Goal: Check status: Check status

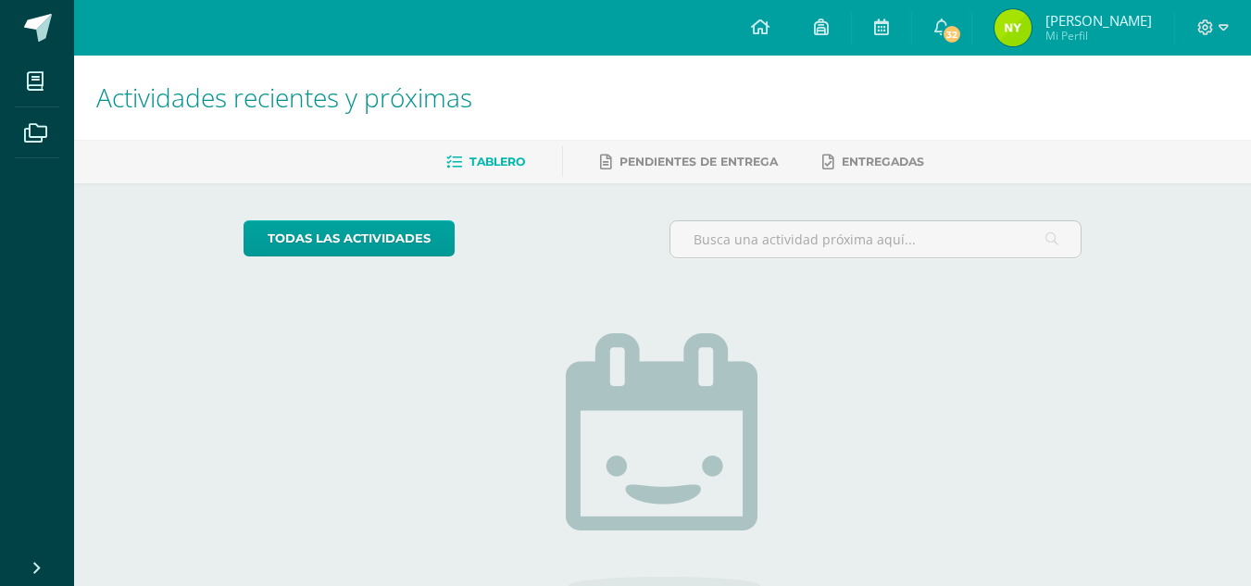
click at [1009, 26] on img at bounding box center [1012, 27] width 37 height 37
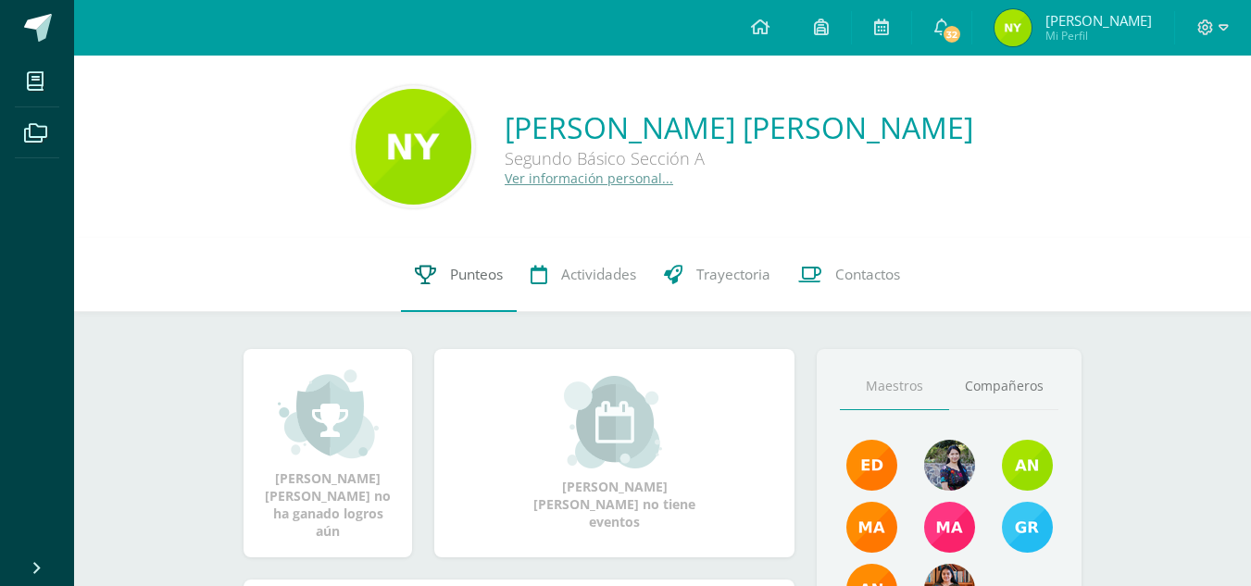
click at [453, 268] on span "Punteos" at bounding box center [476, 274] width 53 height 19
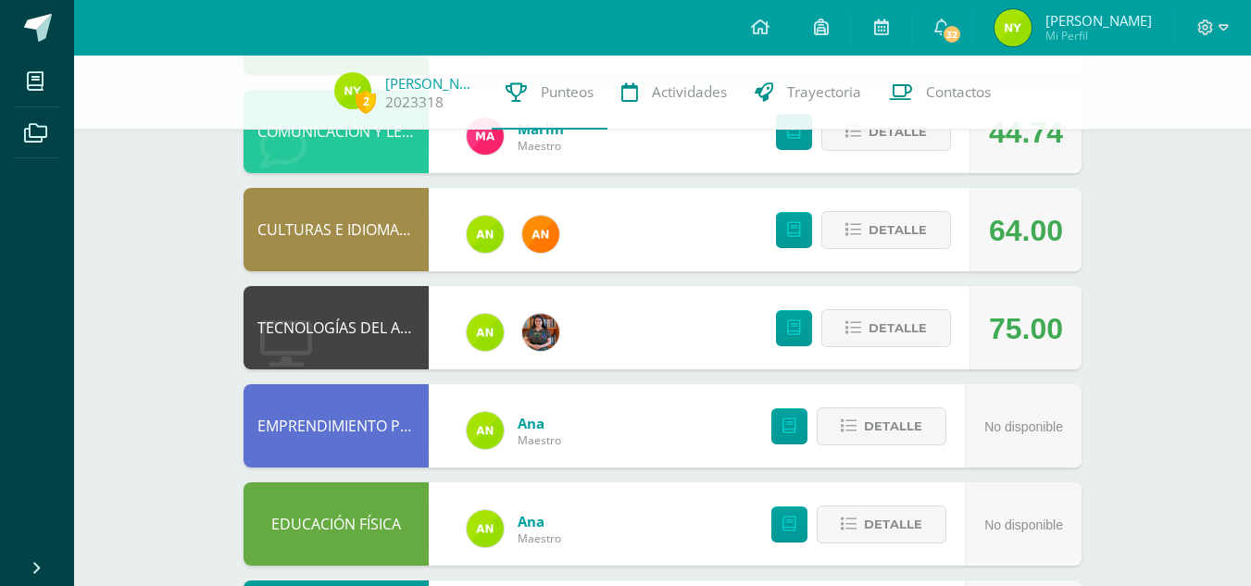
scroll to position [299, 0]
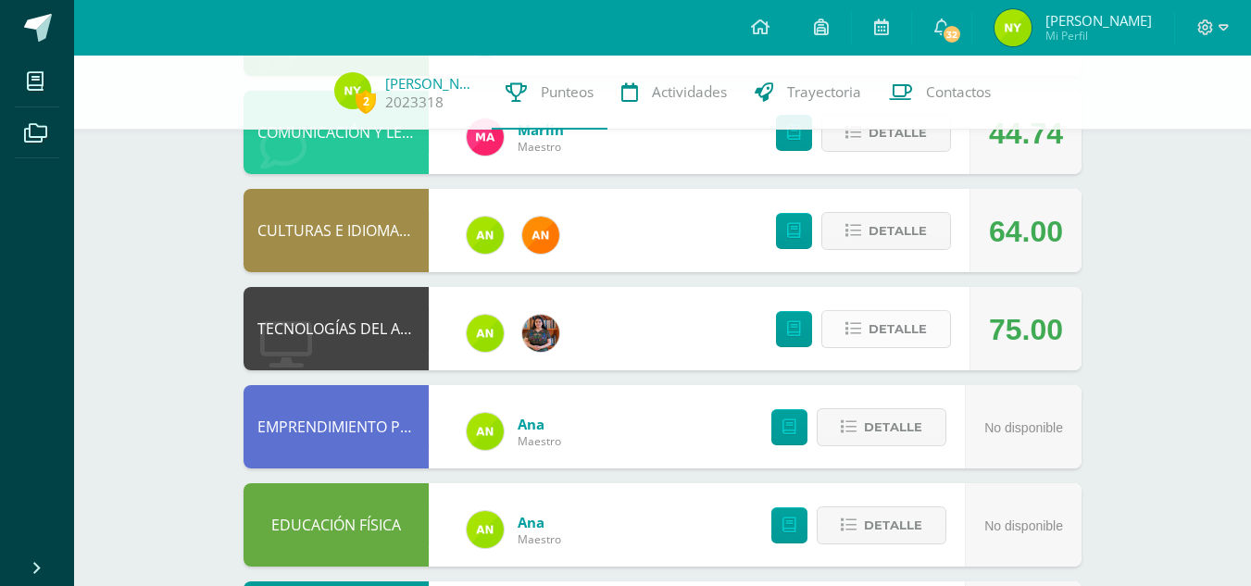
click at [902, 336] on span "Detalle" at bounding box center [897, 329] width 58 height 34
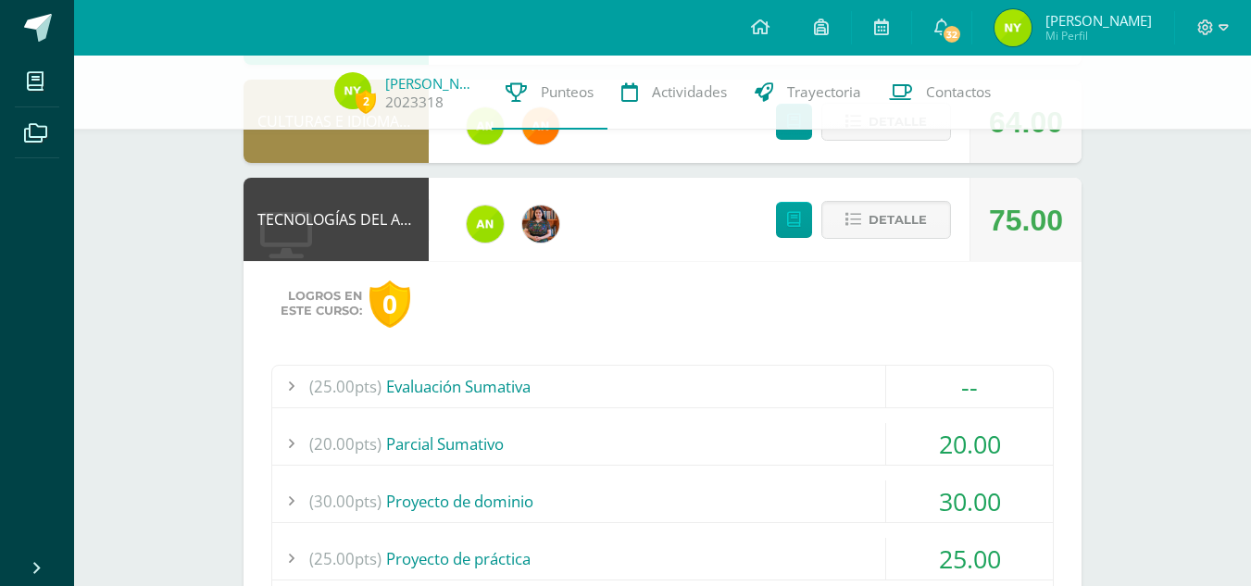
scroll to position [403, 0]
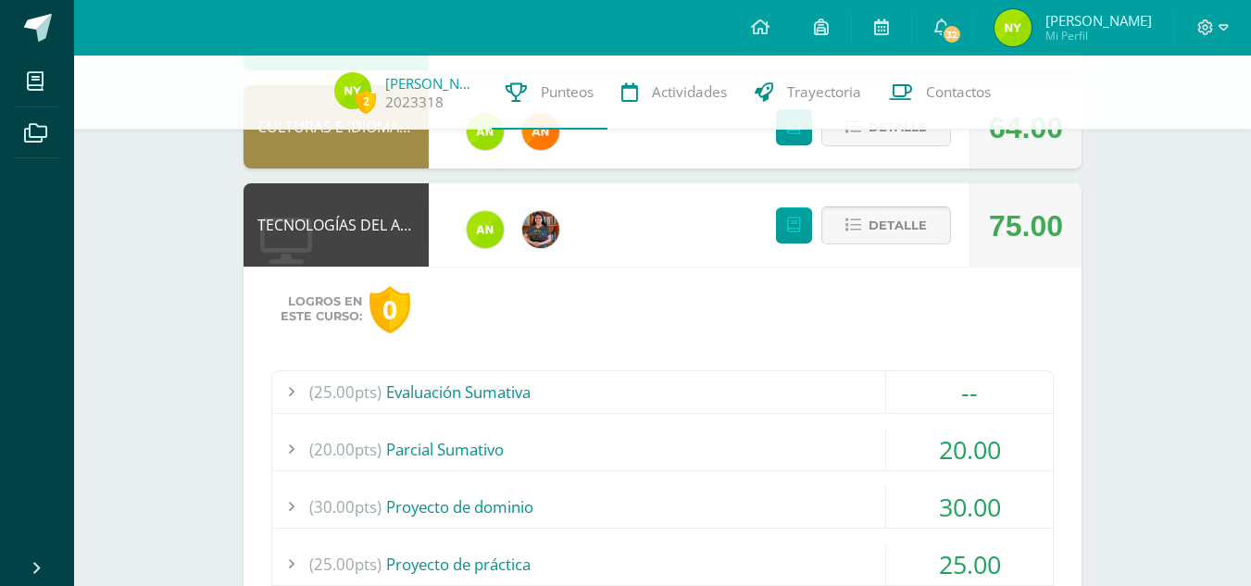
click at [899, 240] on span "Detalle" at bounding box center [897, 225] width 58 height 34
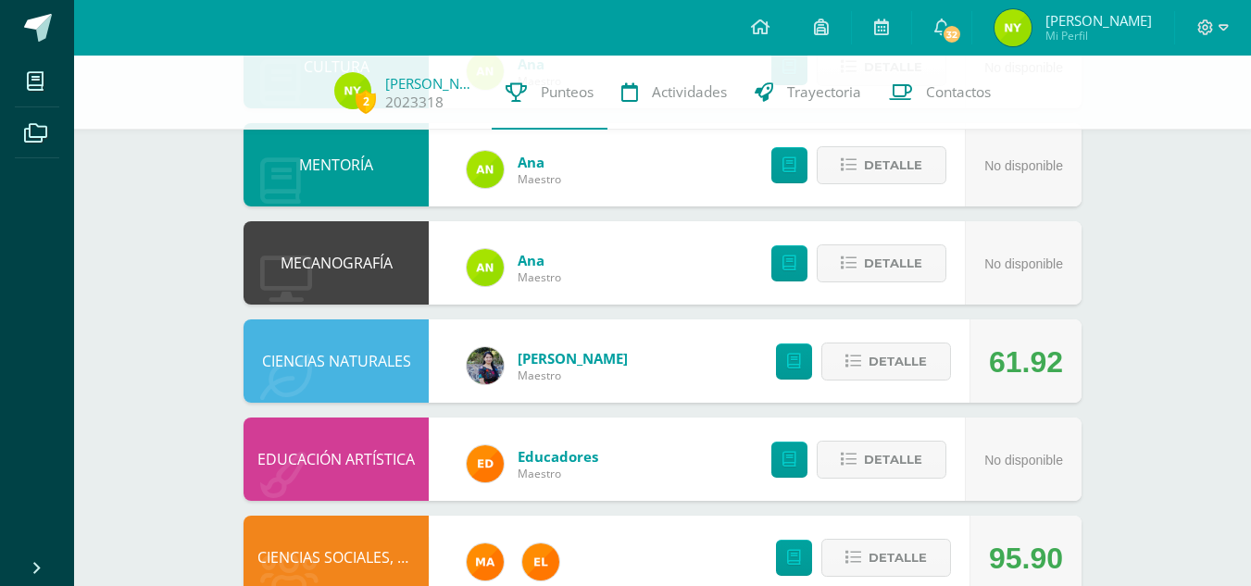
scroll to position [855, 0]
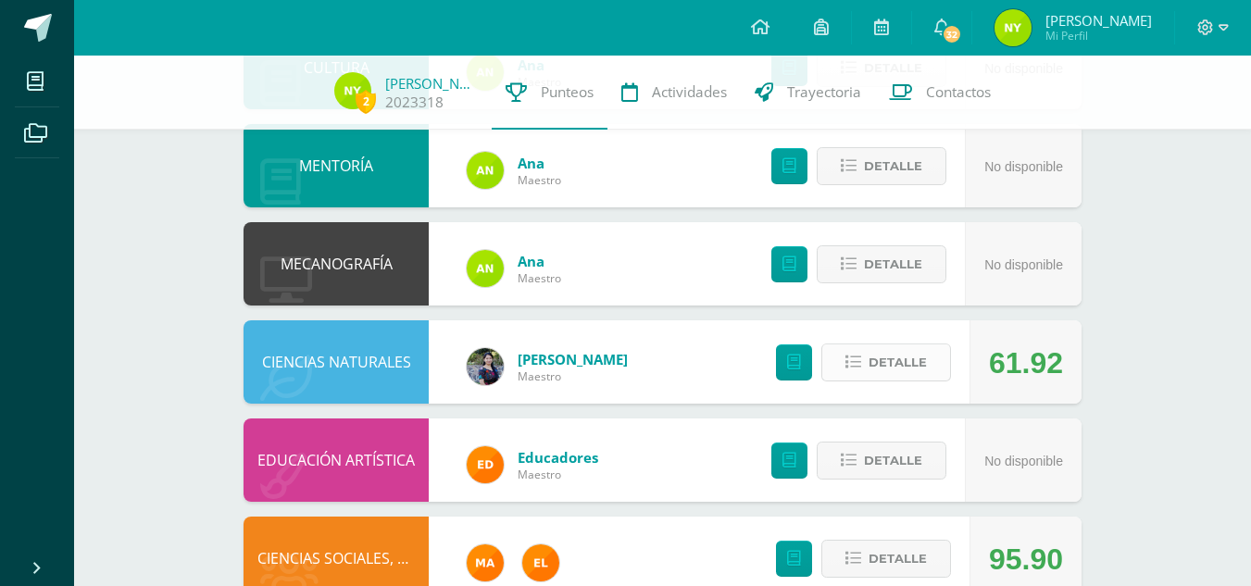
click at [875, 364] on span "Detalle" at bounding box center [897, 362] width 58 height 34
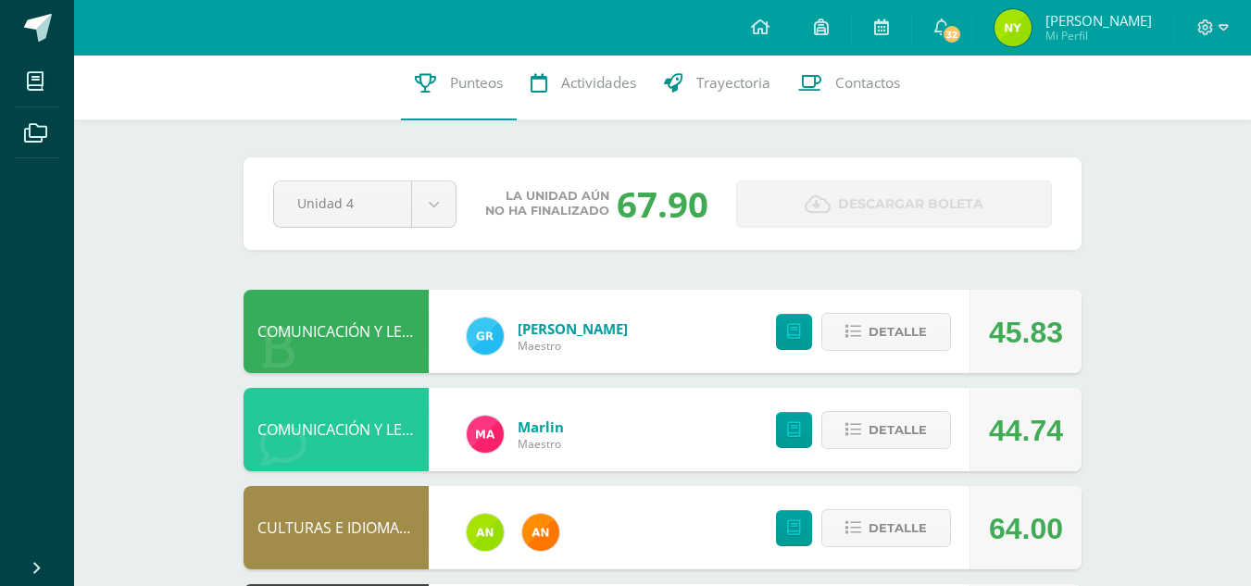
scroll to position [0, 0]
